Goal: Entertainment & Leisure: Consume media (video, audio)

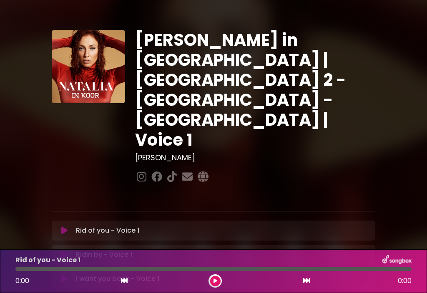
click at [132, 274] on p "I want you back - Voice 1 Loading Track..." at bounding box center [117, 279] width 83 height 10
click at [133, 274] on p "I want you back - Voice 1 Loading Track..." at bounding box center [117, 279] width 83 height 10
click at [65, 275] on icon at bounding box center [64, 279] width 6 height 8
click at [220, 282] on button at bounding box center [215, 281] width 10 height 10
click at [70, 268] on div at bounding box center [213, 269] width 396 height 4
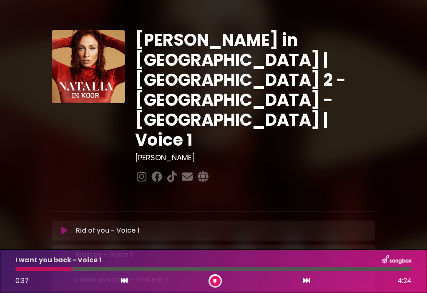
click at [221, 279] on div at bounding box center [214, 280] width 13 height 13
click at [215, 285] on button at bounding box center [215, 281] width 10 height 10
click at [220, 279] on button at bounding box center [215, 281] width 10 height 10
click at [149, 268] on div at bounding box center [213, 269] width 396 height 4
click at [187, 270] on div at bounding box center [213, 269] width 396 height 4
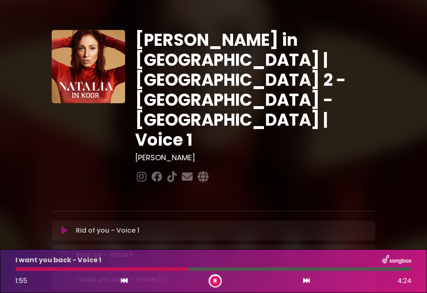
click at [171, 271] on div at bounding box center [101, 269] width 173 height 4
click at [312, 268] on div at bounding box center [213, 269] width 396 height 4
click at [307, 271] on div at bounding box center [164, 269] width 299 height 4
click at [308, 280] on icon at bounding box center [306, 280] width 7 height 7
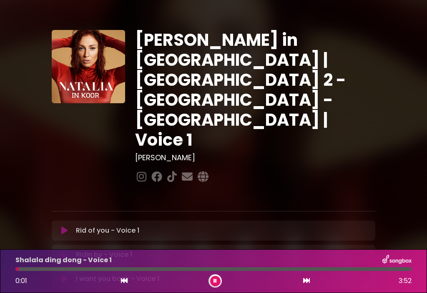
click at [37, 269] on div at bounding box center [213, 269] width 396 height 4
click at [127, 269] on div at bounding box center [213, 269] width 396 height 4
click at [241, 267] on div at bounding box center [213, 269] width 396 height 4
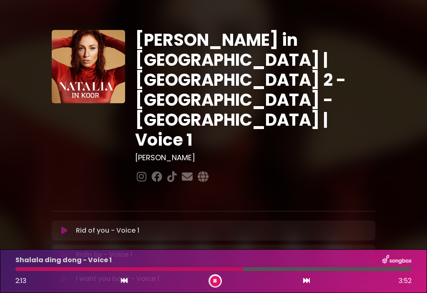
click at [230, 271] on div at bounding box center [128, 269] width 227 height 4
click at [325, 267] on div at bounding box center [213, 269] width 396 height 4
click at [319, 269] on div at bounding box center [170, 269] width 310 height 4
click at [183, 268] on div at bounding box center [198, 269] width 367 height 4
click at [228, 270] on div at bounding box center [213, 269] width 396 height 4
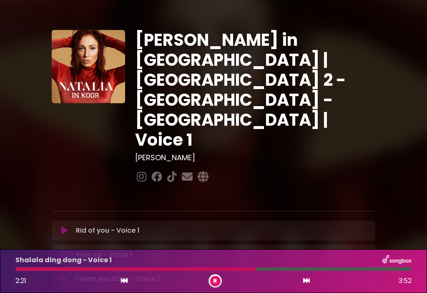
click at [304, 286] on button at bounding box center [305, 281] width 7 height 11
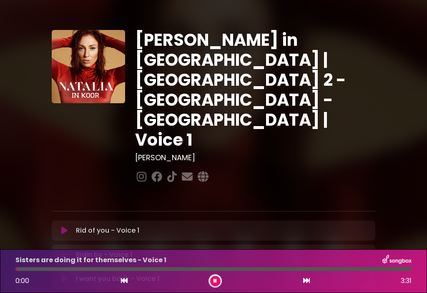
click at [42, 270] on div at bounding box center [213, 269] width 396 height 4
click at [89, 268] on div at bounding box center [213, 269] width 396 height 4
click at [84, 271] on div at bounding box center [52, 269] width 75 height 4
click at [79, 269] on div at bounding box center [50, 269] width 71 height 4
click at [217, 279] on button at bounding box center [215, 281] width 10 height 10
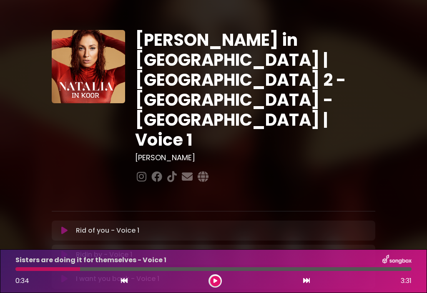
click at [217, 282] on button at bounding box center [215, 281] width 10 height 10
click at [245, 269] on div at bounding box center [213, 269] width 396 height 4
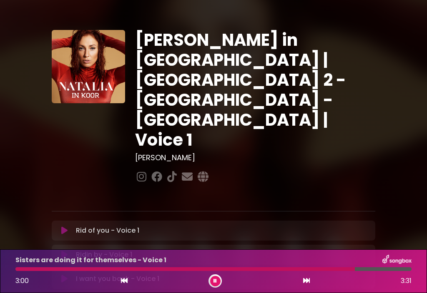
click at [307, 284] on icon at bounding box center [306, 280] width 7 height 7
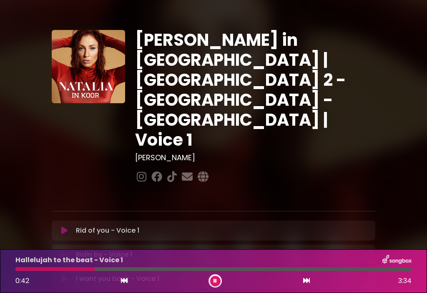
click at [132, 268] on div at bounding box center [213, 269] width 396 height 4
click at [155, 268] on div at bounding box center [213, 269] width 396 height 4
click at [170, 268] on div at bounding box center [213, 269] width 396 height 4
click at [197, 269] on div at bounding box center [213, 269] width 396 height 4
click at [193, 271] on div at bounding box center [106, 269] width 183 height 4
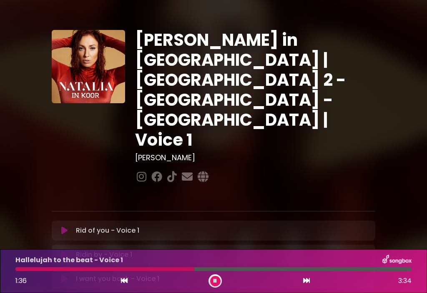
click at [188, 269] on div at bounding box center [104, 269] width 179 height 4
click at [272, 268] on div at bounding box center [213, 269] width 396 height 4
click at [302, 286] on div "2:52 3:34" at bounding box center [213, 280] width 406 height 13
click at [307, 286] on button at bounding box center [305, 281] width 7 height 11
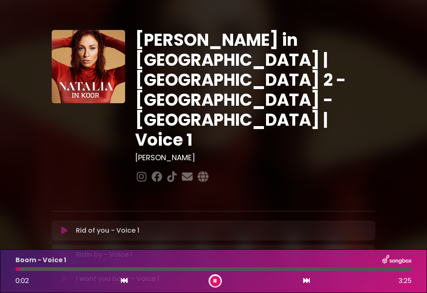
click at [55, 270] on div at bounding box center [213, 269] width 396 height 4
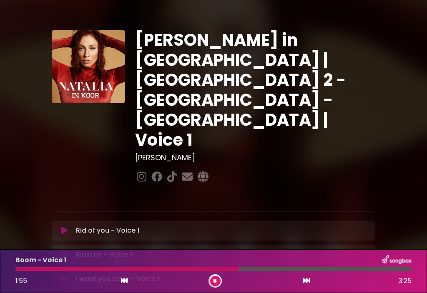
click at [257, 268] on div at bounding box center [213, 269] width 396 height 4
click at [277, 271] on div at bounding box center [213, 269] width 396 height 4
click at [303, 285] on button at bounding box center [305, 281] width 7 height 11
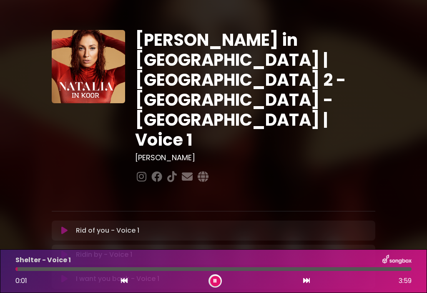
click at [92, 268] on div at bounding box center [213, 269] width 396 height 4
click at [83, 269] on div at bounding box center [53, 269] width 77 height 4
click at [75, 270] on div at bounding box center [49, 269] width 69 height 4
click at [129, 270] on div at bounding box center [213, 269] width 396 height 4
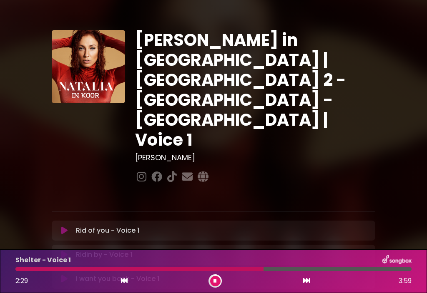
click at [329, 268] on div at bounding box center [213, 269] width 396 height 4
click at [343, 269] on div at bounding box center [213, 269] width 396 height 4
click at [304, 285] on button at bounding box center [305, 281] width 7 height 11
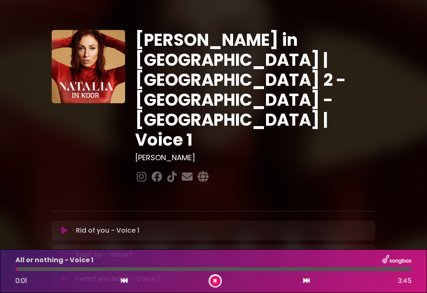
click at [77, 270] on div at bounding box center [213, 269] width 396 height 4
click at [62, 269] on div at bounding box center [46, 269] width 62 height 4
click at [197, 268] on div at bounding box center [213, 269] width 396 height 4
click at [177, 269] on div at bounding box center [106, 269] width 182 height 4
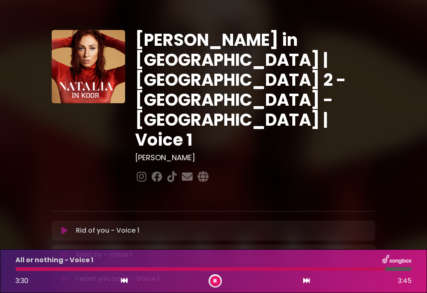
click at [306, 283] on icon at bounding box center [306, 280] width 7 height 7
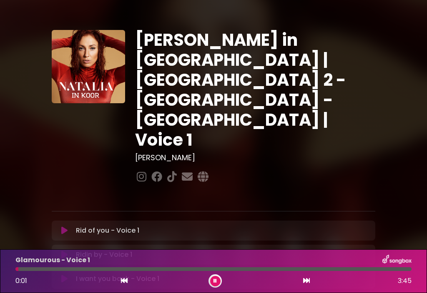
click at [54, 269] on div at bounding box center [213, 269] width 396 height 4
click at [45, 270] on div at bounding box center [39, 269] width 48 height 4
click at [210, 270] on div at bounding box center [213, 269] width 396 height 4
click at [244, 268] on div at bounding box center [213, 269] width 396 height 4
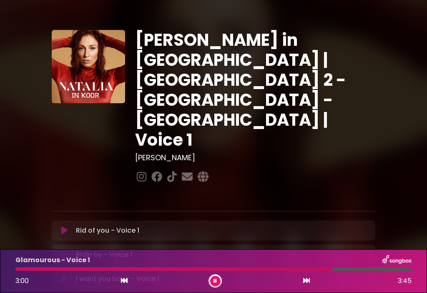
click at [299, 277] on div "3:00 3:45" at bounding box center [213, 280] width 406 height 13
click at [304, 285] on button at bounding box center [305, 281] width 7 height 11
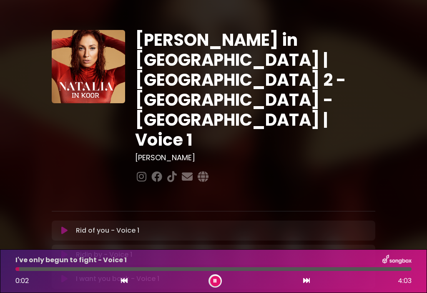
click at [60, 270] on div at bounding box center [213, 269] width 396 height 4
click at [87, 269] on div at bounding box center [213, 269] width 396 height 4
click at [170, 267] on div at bounding box center [213, 269] width 396 height 4
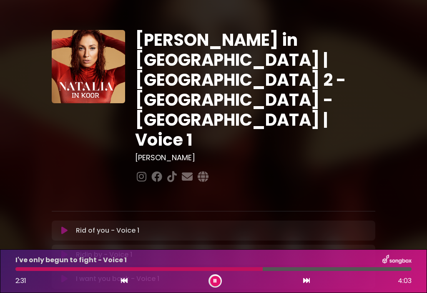
click at [282, 271] on div at bounding box center [213, 269] width 396 height 4
click at [332, 268] on div at bounding box center [213, 269] width 396 height 4
click at [328, 270] on div at bounding box center [174, 269] width 319 height 4
click at [317, 270] on div at bounding box center [173, 269] width 316 height 4
click at [305, 285] on button at bounding box center [305, 281] width 7 height 11
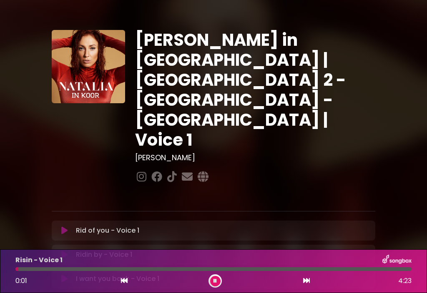
click at [26, 269] on div at bounding box center [213, 269] width 396 height 4
click at [90, 268] on div at bounding box center [213, 269] width 396 height 4
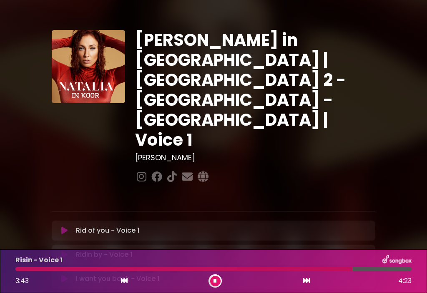
click at [218, 277] on button at bounding box center [215, 281] width 10 height 10
